Goal: Check status: Check status

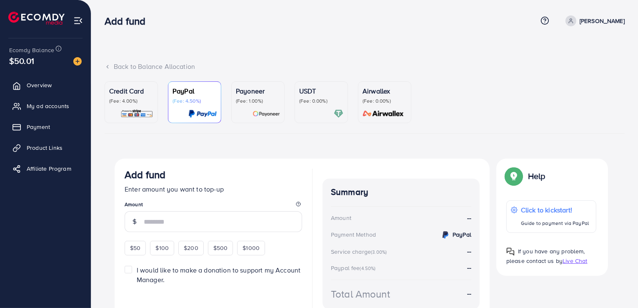
click at [45, 127] on span "Payment" at bounding box center [38, 127] width 23 height 8
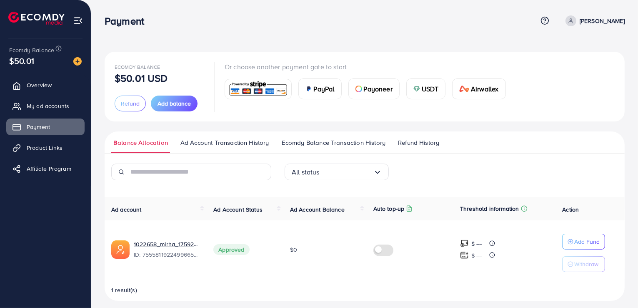
click at [409, 141] on span "Refund History" at bounding box center [418, 142] width 41 height 9
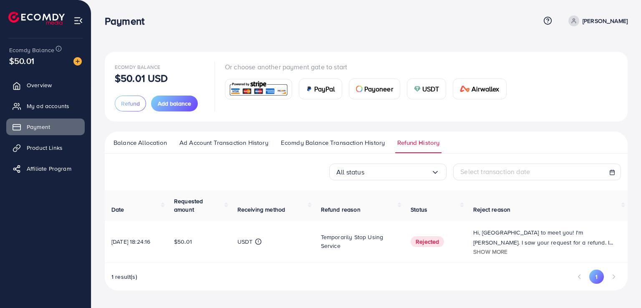
click at [498, 254] on span "Show more" at bounding box center [490, 251] width 34 height 8
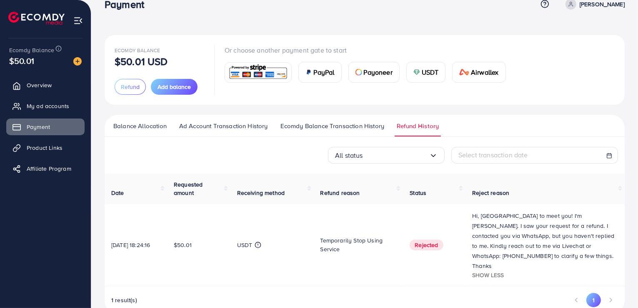
scroll to position [26, 0]
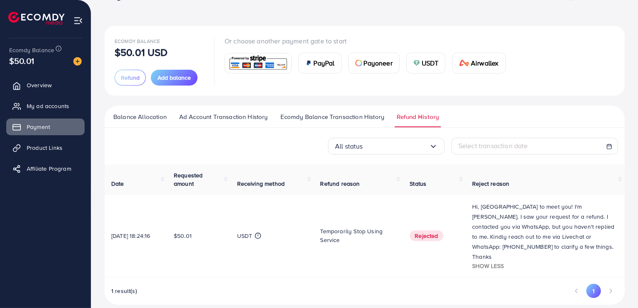
click at [494, 261] on span "Show less" at bounding box center [488, 265] width 32 height 8
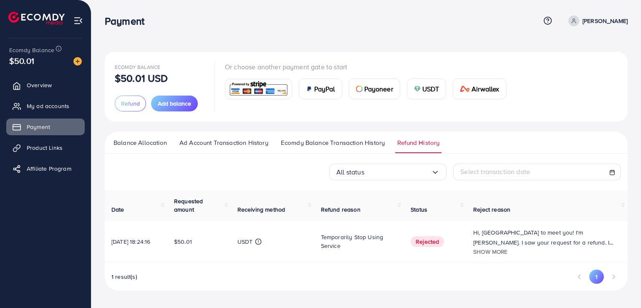
click at [493, 256] on div "Hi, [GEOGRAPHIC_DATA] to meet you! I'm [PERSON_NAME]. I saw your request for a …" at bounding box center [547, 241] width 148 height 28
click at [494, 249] on span "Show more" at bounding box center [490, 251] width 34 height 8
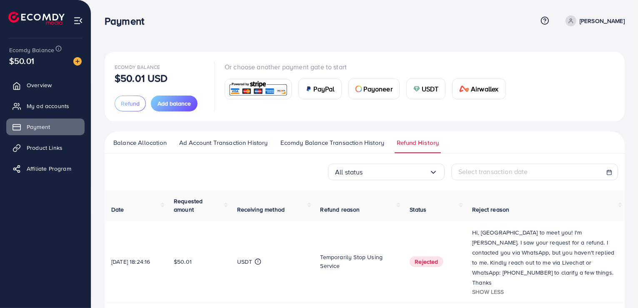
scroll to position [26, 0]
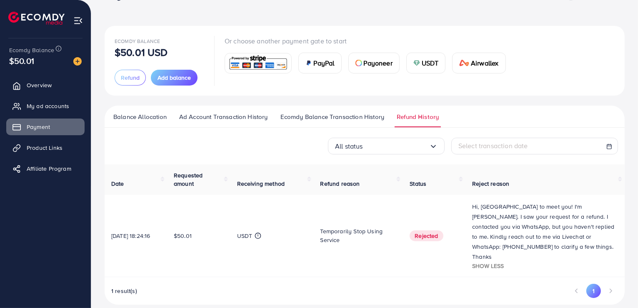
click at [592, 284] on button "1" at bounding box center [594, 291] width 15 height 14
